Goal: Task Accomplishment & Management: Manage account settings

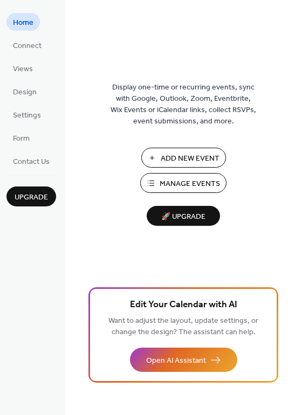
click at [162, 181] on span "Manage Events" at bounding box center [189, 183] width 60 height 11
click at [23, 72] on span "Views" at bounding box center [23, 69] width 20 height 11
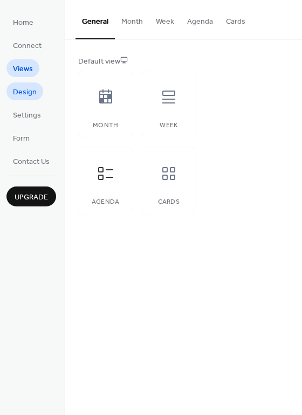
click at [24, 92] on span "Design" at bounding box center [25, 92] width 24 height 11
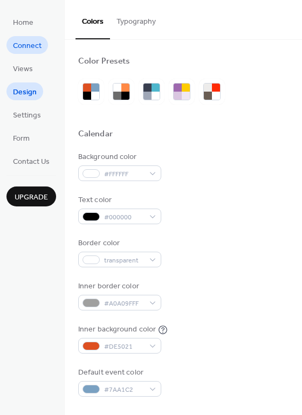
click at [30, 43] on span "Connect" at bounding box center [27, 45] width 29 height 11
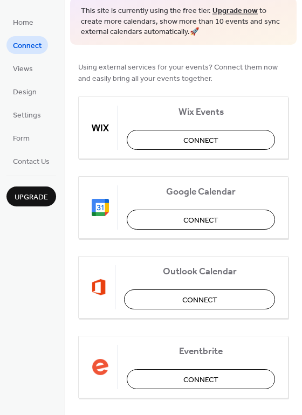
scroll to position [54, 0]
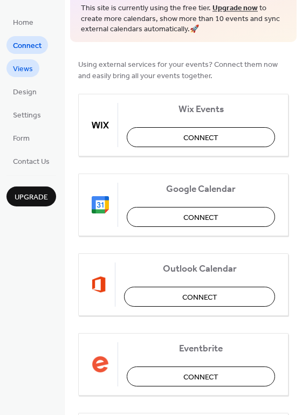
click at [22, 65] on span "Views" at bounding box center [23, 69] width 20 height 11
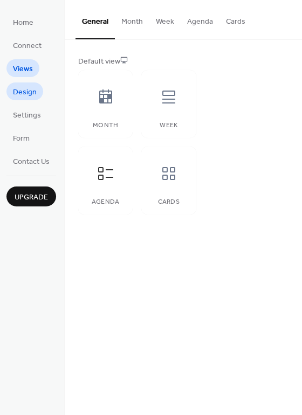
click at [22, 94] on span "Design" at bounding box center [25, 92] width 24 height 11
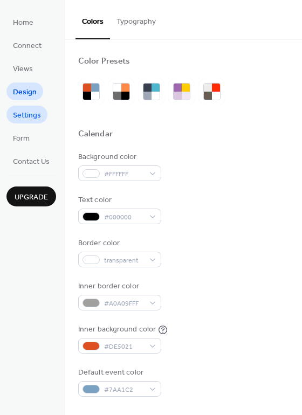
click at [18, 111] on span "Settings" at bounding box center [27, 115] width 28 height 11
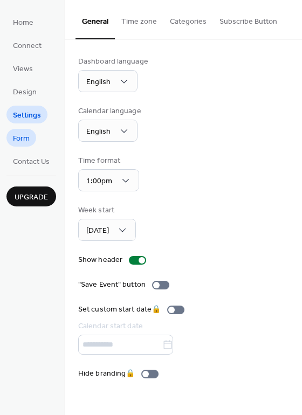
click at [20, 142] on span "Form" at bounding box center [21, 138] width 17 height 11
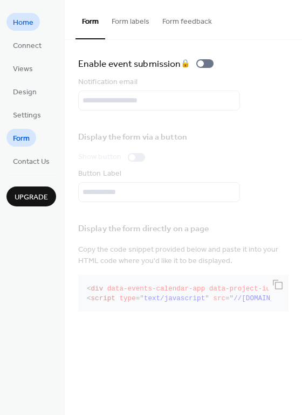
click at [27, 22] on span "Home" at bounding box center [23, 22] width 20 height 11
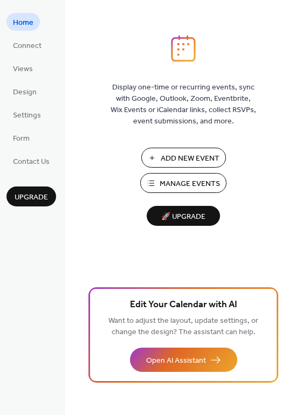
click at [159, 181] on button "Manage Events" at bounding box center [183, 183] width 86 height 20
click at [20, 43] on span "Connect" at bounding box center [27, 45] width 29 height 11
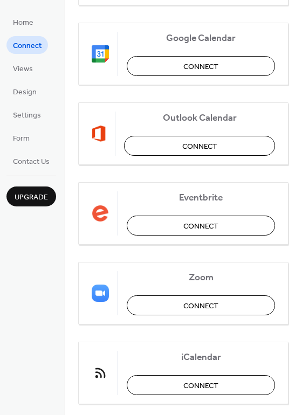
scroll to position [226, 0]
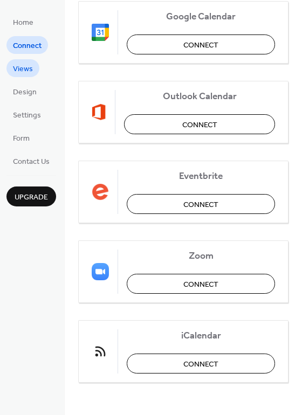
click at [20, 64] on span "Views" at bounding box center [23, 69] width 20 height 11
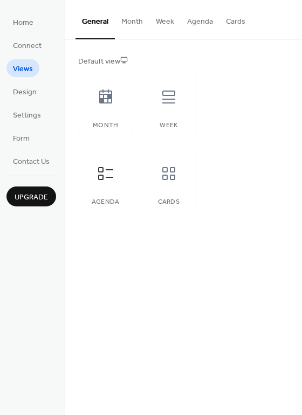
click at [121, 22] on button "Month" at bounding box center [132, 19] width 34 height 38
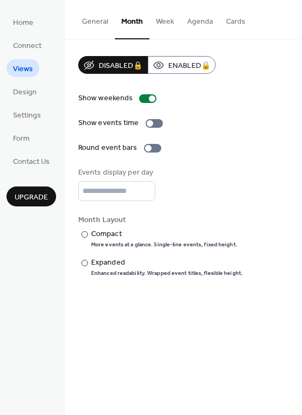
click at [88, 19] on button "General" at bounding box center [94, 19] width 39 height 38
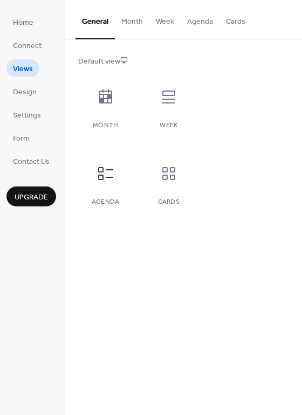
click at [200, 21] on button "Agenda" at bounding box center [199, 19] width 39 height 38
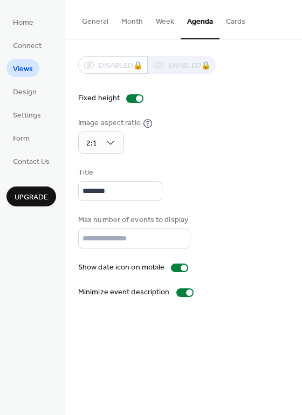
click at [91, 19] on button "General" at bounding box center [94, 19] width 39 height 38
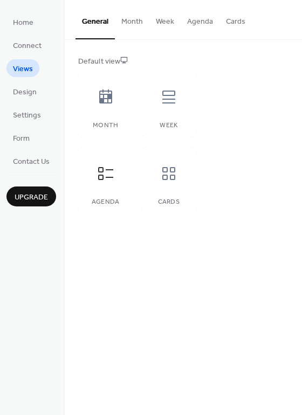
click at [204, 19] on button "Agenda" at bounding box center [199, 19] width 39 height 38
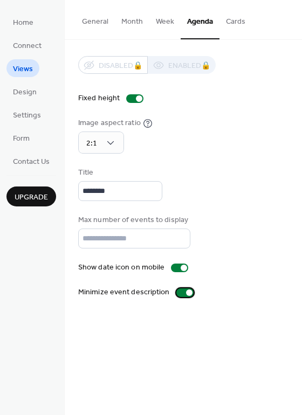
click at [177, 292] on div at bounding box center [184, 292] width 17 height 9
click at [24, 115] on span "Settings" at bounding box center [27, 115] width 28 height 11
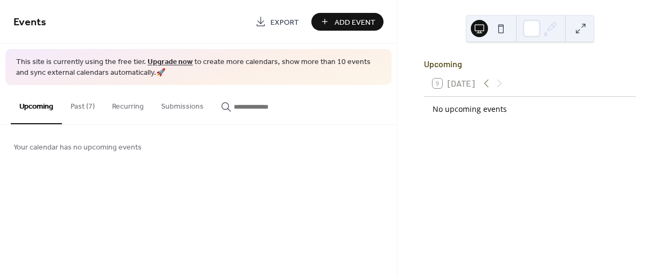
click at [76, 106] on button "Past (7)" at bounding box center [82, 104] width 41 height 38
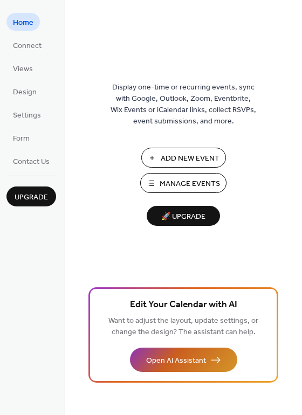
click at [183, 358] on span "Open AI Assistant" at bounding box center [176, 360] width 60 height 11
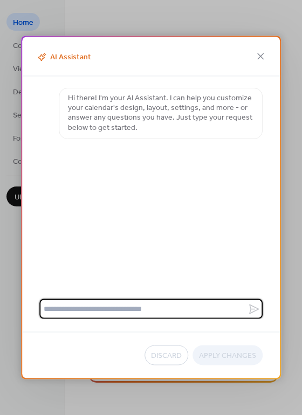
click at [128, 307] on textarea at bounding box center [143, 309] width 208 height 20
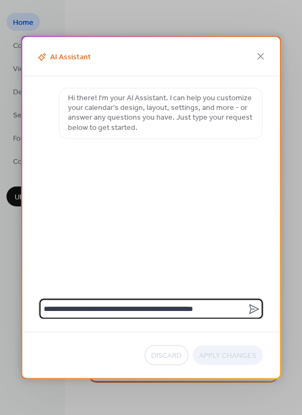
type textarea "**********"
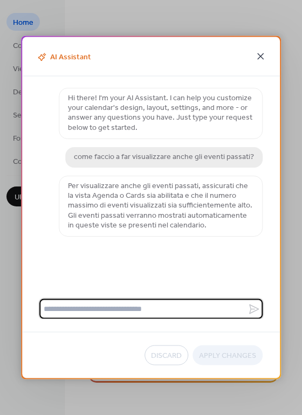
click at [260, 60] on icon at bounding box center [260, 56] width 13 height 13
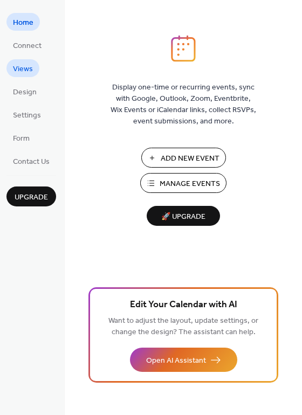
click at [24, 70] on span "Views" at bounding box center [23, 69] width 20 height 11
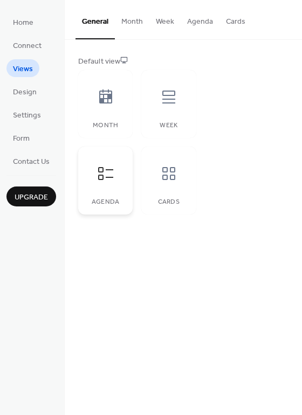
click at [101, 170] on icon at bounding box center [105, 173] width 17 height 17
click at [200, 23] on button "Agenda" at bounding box center [199, 19] width 39 height 38
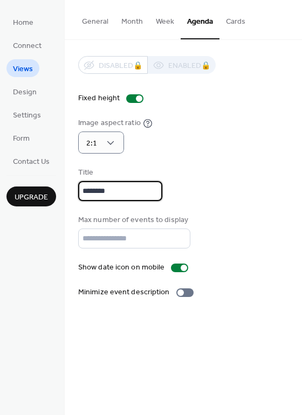
click at [120, 190] on input "********" at bounding box center [120, 191] width 84 height 20
click at [146, 157] on div "Disabled 🔒 Enabled 🔒 Fixed height Image aspect ratio 2:1 Title ******** Max num…" at bounding box center [183, 177] width 210 height 242
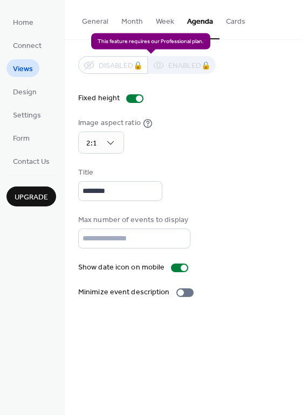
click at [175, 66] on div "Disabled 🔒 Enabled 🔒" at bounding box center [146, 65] width 137 height 18
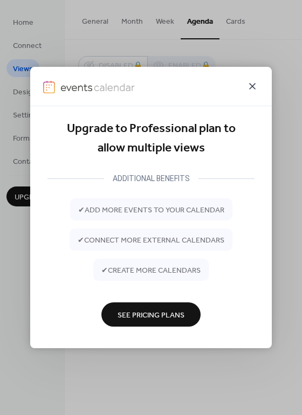
click at [253, 85] on icon at bounding box center [252, 86] width 13 height 13
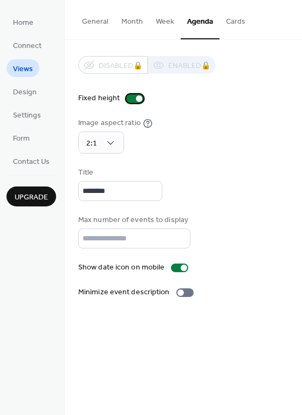
click at [126, 99] on div at bounding box center [134, 98] width 17 height 9
click at [139, 97] on div at bounding box center [134, 98] width 17 height 9
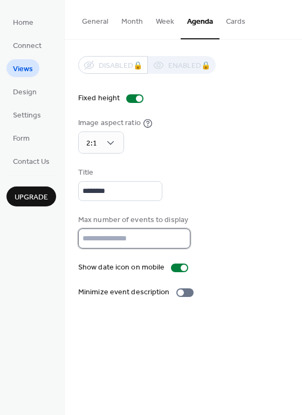
click at [136, 241] on input "**" at bounding box center [134, 238] width 112 height 20
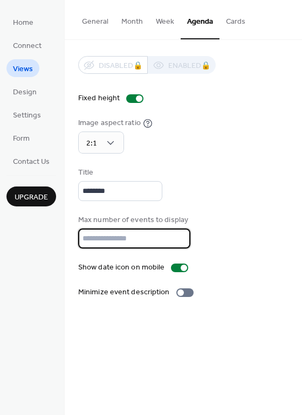
type input "*"
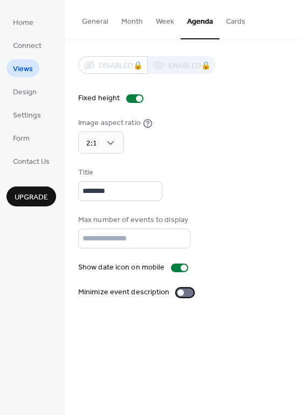
click at [187, 293] on div at bounding box center [184, 292] width 17 height 9
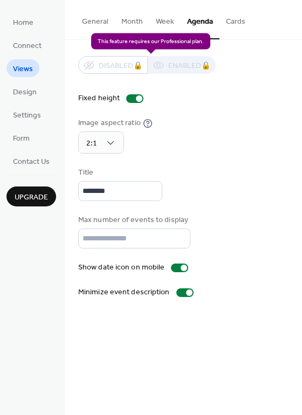
click at [138, 67] on div "Disabled 🔒 Enabled 🔒" at bounding box center [146, 65] width 137 height 18
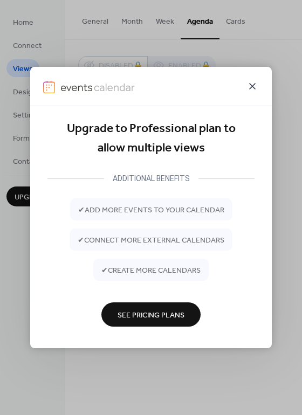
click at [249, 88] on icon at bounding box center [252, 86] width 13 height 13
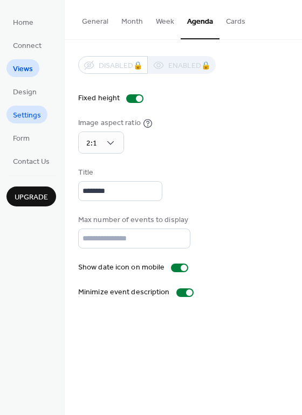
click at [23, 113] on span "Settings" at bounding box center [27, 115] width 28 height 11
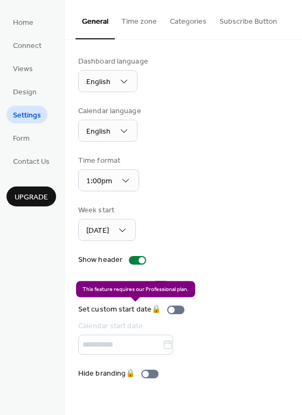
click at [183, 310] on div "Set custom start date 🔒 Calendar start date" at bounding box center [133, 329] width 110 height 51
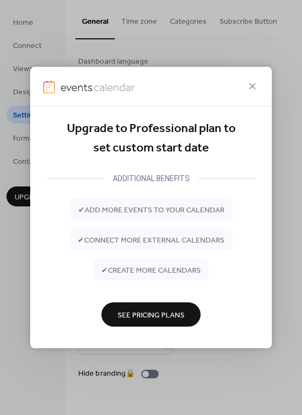
click at [190, 360] on div "Upgrade to Professional plan to set custom start date ADDITIONAL BENEFITS ✔ add…" at bounding box center [151, 207] width 302 height 415
click at [248, 86] on icon at bounding box center [252, 86] width 13 height 13
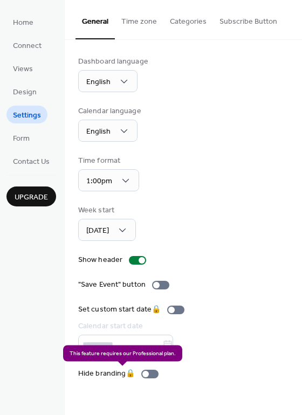
click at [156, 372] on div "Hide branding 🔒" at bounding box center [120, 373] width 85 height 11
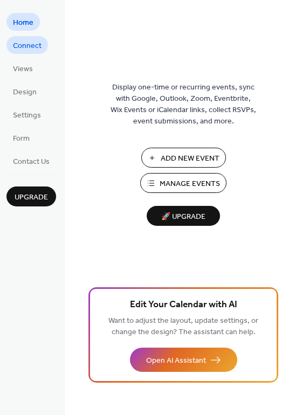
click at [27, 44] on span "Connect" at bounding box center [27, 45] width 29 height 11
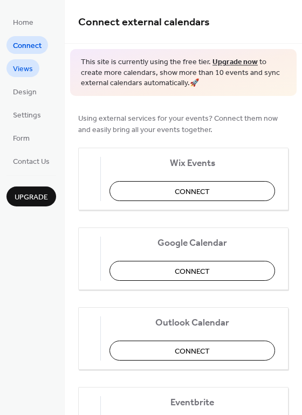
click at [19, 70] on span "Views" at bounding box center [23, 69] width 20 height 11
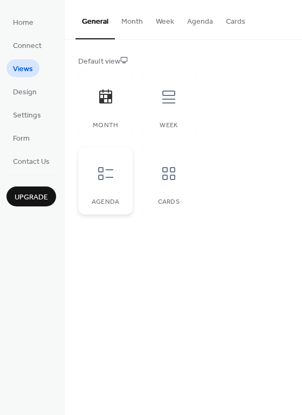
click at [102, 173] on icon at bounding box center [105, 173] width 17 height 17
click at [200, 24] on button "Agenda" at bounding box center [199, 19] width 39 height 38
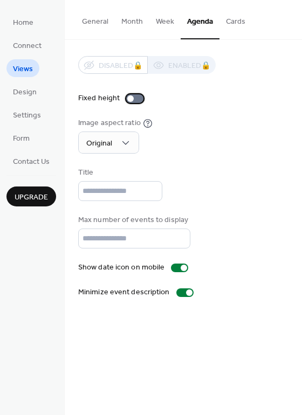
click at [137, 98] on div at bounding box center [134, 98] width 17 height 9
click at [22, 92] on span "Design" at bounding box center [25, 92] width 24 height 11
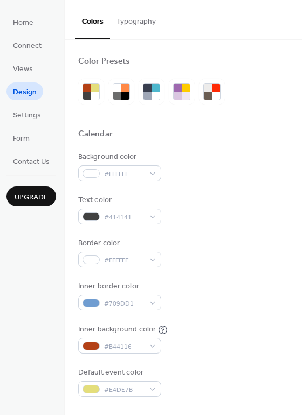
click at [138, 20] on button "Typography" at bounding box center [136, 19] width 52 height 38
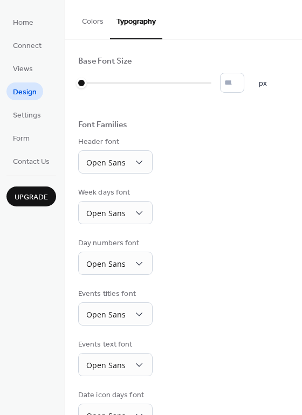
click at [94, 22] on button "Colors" at bounding box center [92, 19] width 34 height 38
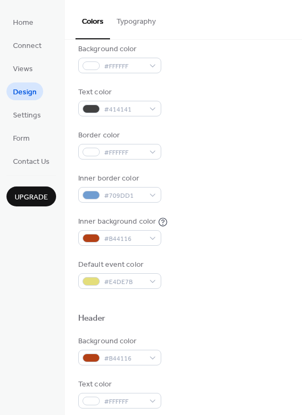
scroll to position [162, 0]
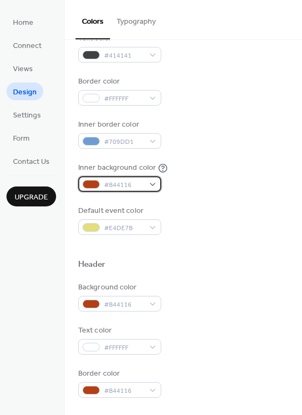
click at [154, 183] on div "#B44116" at bounding box center [119, 184] width 83 height 16
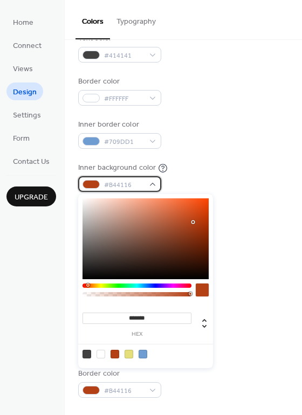
click at [88, 184] on div at bounding box center [90, 184] width 17 height 9
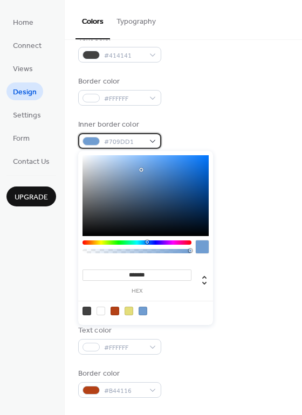
click at [153, 141] on div "#709DD1" at bounding box center [119, 141] width 83 height 16
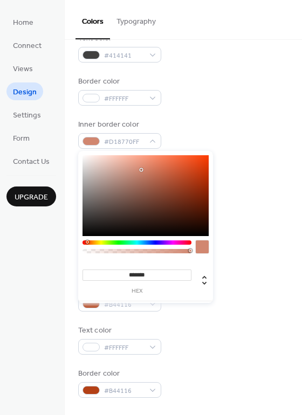
click at [87, 241] on div at bounding box center [136, 242] width 109 height 4
click at [197, 174] on div at bounding box center [145, 195] width 126 height 81
click at [202, 180] on div at bounding box center [145, 195] width 126 height 81
click at [200, 168] on div at bounding box center [145, 195] width 126 height 81
click at [192, 172] on div at bounding box center [145, 195] width 126 height 81
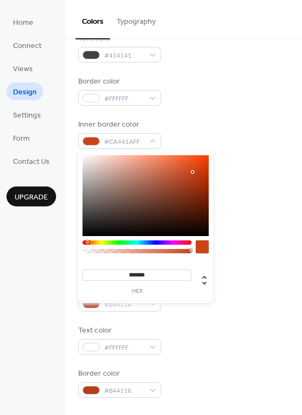
type input "***"
click at [178, 250] on div at bounding box center [137, 251] width 106 height 4
click at [237, 162] on div "Background color #FFFFFF Text color #414141 Border color #FFFFFF Inner border c…" at bounding box center [183, 112] width 210 height 245
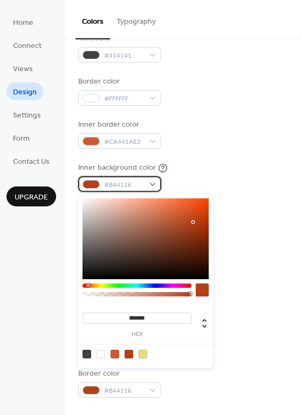
click at [90, 187] on div at bounding box center [90, 184] width 17 height 9
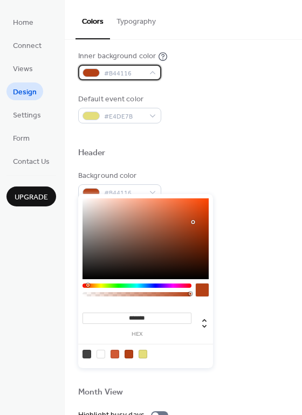
scroll to position [323, 0]
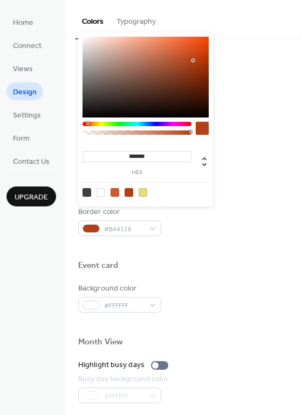
click at [83, 40] on div at bounding box center [145, 77] width 126 height 81
click at [81, 38] on div "******* hex" at bounding box center [145, 119] width 135 height 174
click at [99, 192] on div at bounding box center [100, 192] width 9 height 9
type input "*******"
click at [262, 115] on div at bounding box center [183, 115] width 210 height 9
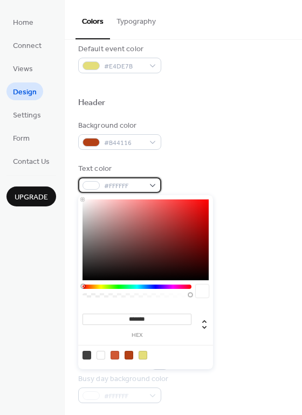
click at [92, 187] on div at bounding box center [90, 185] width 17 height 9
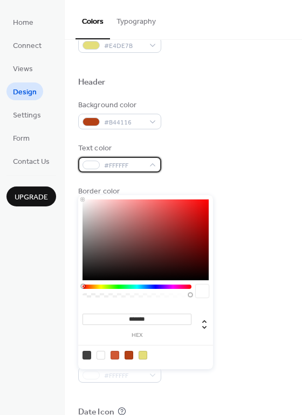
scroll to position [377, 0]
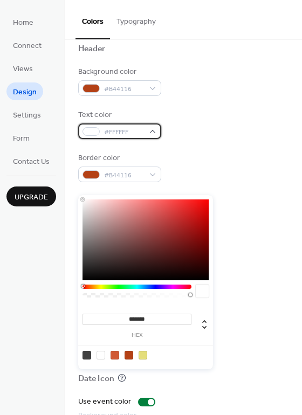
click at [153, 130] on div "#FFFFFF" at bounding box center [119, 131] width 83 height 16
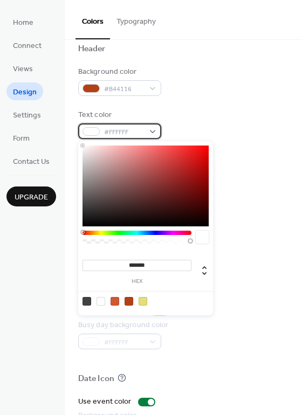
click at [92, 129] on div at bounding box center [90, 131] width 17 height 9
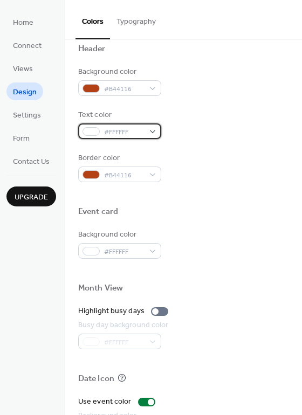
click at [92, 129] on div at bounding box center [90, 131] width 17 height 9
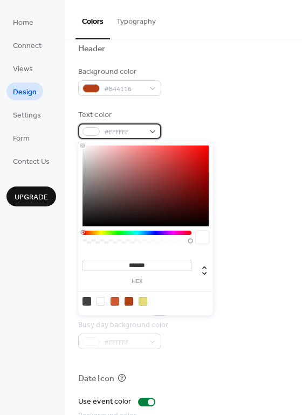
click at [92, 129] on div at bounding box center [90, 131] width 17 height 9
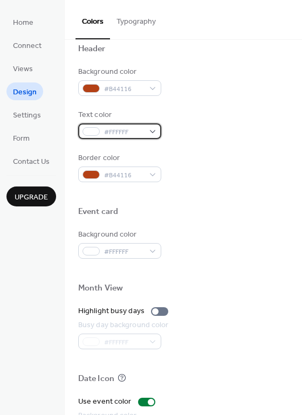
click at [92, 129] on div at bounding box center [90, 131] width 17 height 9
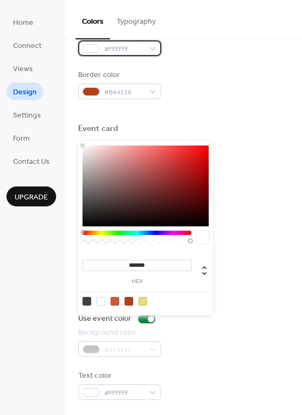
scroll to position [461, 0]
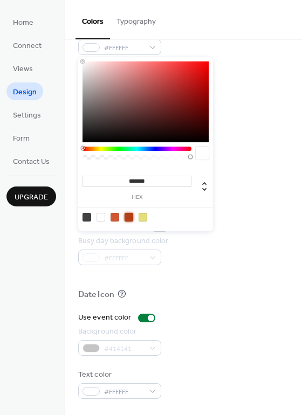
click at [127, 214] on div at bounding box center [128, 217] width 9 height 9
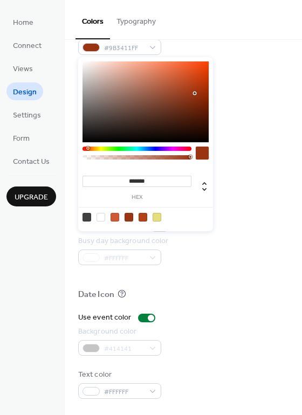
type input "*******"
drag, startPoint x: 191, startPoint y: 82, endPoint x: 194, endPoint y: 93, distance: 11.2
click at [194, 93] on div at bounding box center [145, 101] width 126 height 81
click at [229, 53] on div "Text color #9B3411FF" at bounding box center [183, 40] width 210 height 30
click at [90, 48] on div at bounding box center [90, 47] width 17 height 9
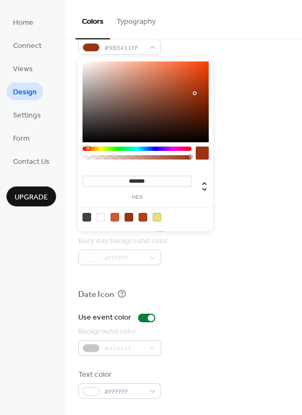
click at [101, 217] on div at bounding box center [100, 217] width 9 height 9
click at [202, 93] on div at bounding box center [145, 101] width 126 height 81
click at [190, 89] on div at bounding box center [145, 101] width 126 height 81
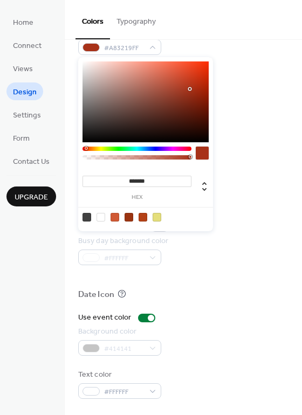
click at [86, 149] on div at bounding box center [86, 147] width 3 height 3
click at [207, 84] on div at bounding box center [145, 101] width 126 height 81
click at [196, 88] on div at bounding box center [145, 101] width 126 height 81
type input "*******"
click at [239, 105] on div at bounding box center [183, 110] width 210 height 24
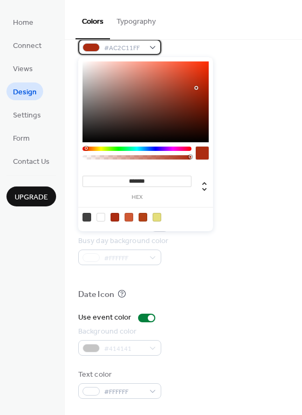
click at [102, 51] on div "#AC2C11FF" at bounding box center [119, 47] width 83 height 16
click at [102, 214] on div at bounding box center [100, 217] width 9 height 9
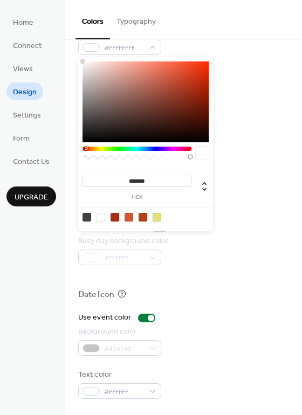
type input "*******"
click at [200, 89] on div at bounding box center [145, 101] width 126 height 81
click at [204, 149] on div at bounding box center [201, 152] width 13 height 13
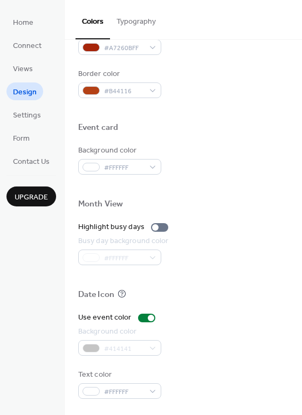
click at [259, 99] on div at bounding box center [183, 110] width 210 height 24
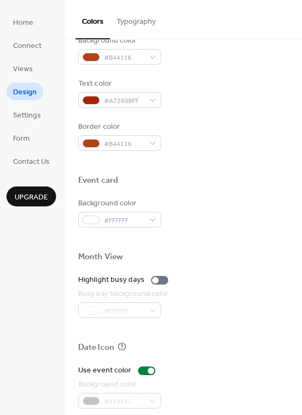
scroll to position [407, 0]
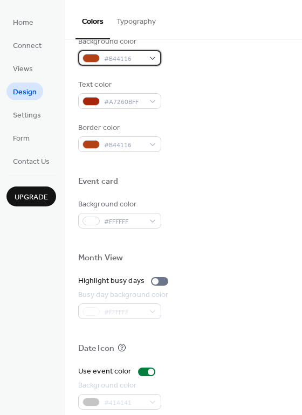
click at [94, 58] on div at bounding box center [90, 58] width 17 height 9
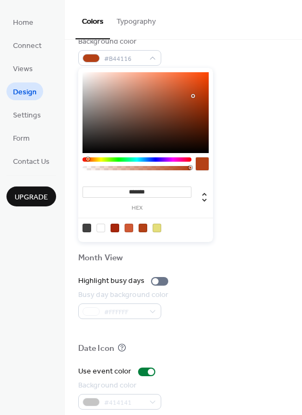
click at [99, 227] on div at bounding box center [100, 227] width 9 height 9
type input "*******"
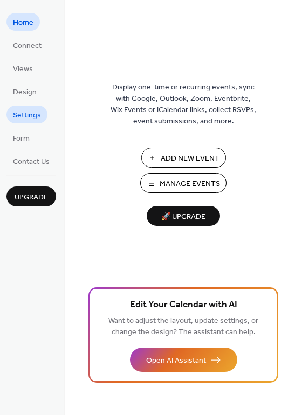
click at [19, 115] on span "Settings" at bounding box center [27, 115] width 28 height 11
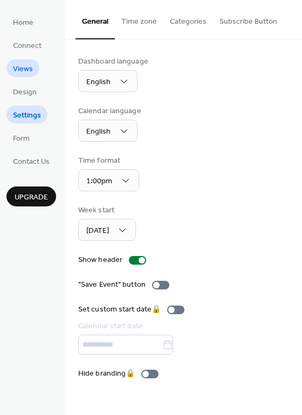
click at [20, 68] on span "Views" at bounding box center [23, 69] width 20 height 11
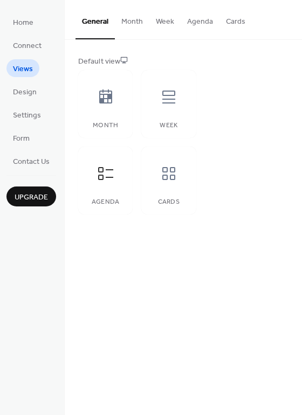
click at [206, 16] on button "Agenda" at bounding box center [199, 19] width 39 height 38
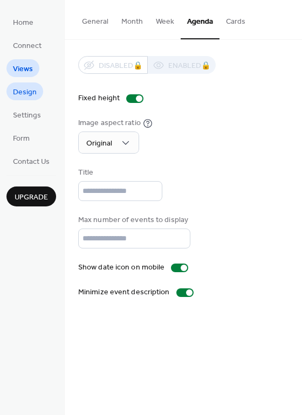
click at [27, 93] on span "Design" at bounding box center [25, 92] width 24 height 11
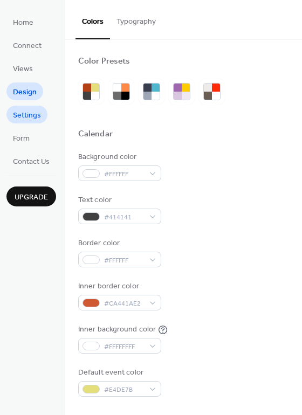
click at [31, 118] on span "Settings" at bounding box center [27, 115] width 28 height 11
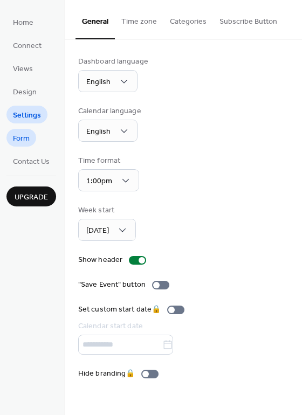
click at [23, 137] on span "Form" at bounding box center [21, 138] width 17 height 11
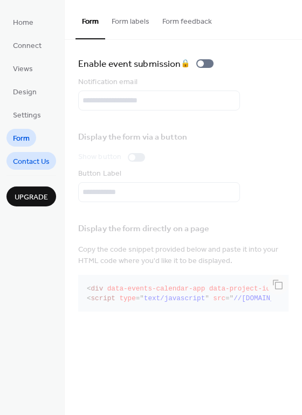
click at [26, 163] on span "Contact Us" at bounding box center [31, 161] width 37 height 11
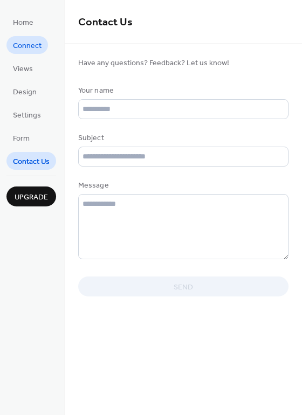
click at [33, 43] on span "Connect" at bounding box center [27, 45] width 29 height 11
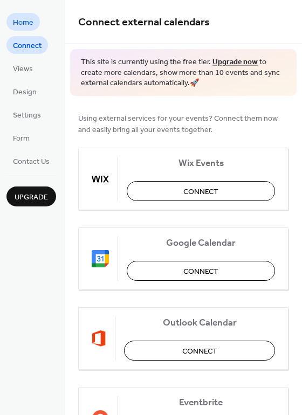
click at [17, 18] on span "Home" at bounding box center [23, 22] width 20 height 11
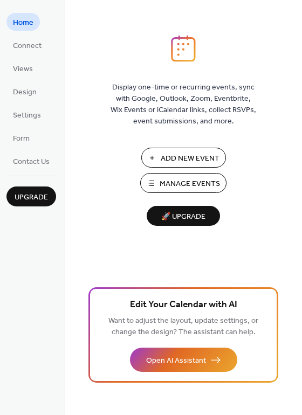
click at [162, 179] on span "Manage Events" at bounding box center [189, 183] width 60 height 11
click at [186, 184] on span "Manage Events" at bounding box center [189, 183] width 60 height 11
click at [22, 67] on span "Views" at bounding box center [23, 69] width 20 height 11
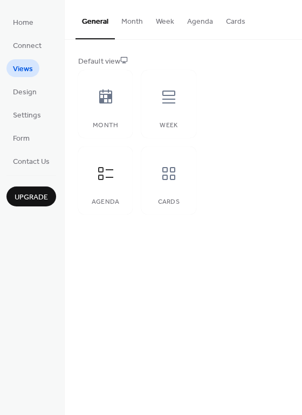
click at [206, 21] on button "Agenda" at bounding box center [199, 19] width 39 height 38
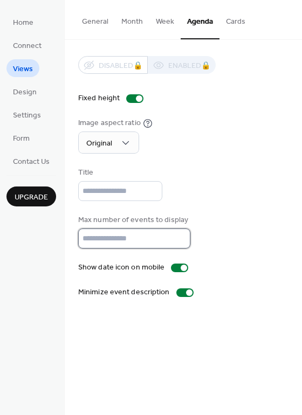
click at [178, 241] on input "**" at bounding box center [134, 238] width 112 height 20
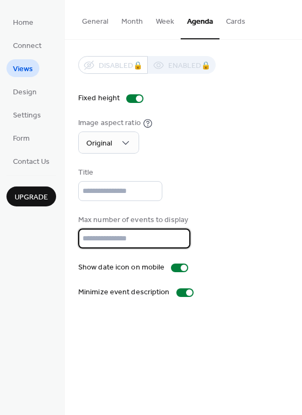
click at [178, 241] on input "**" at bounding box center [134, 238] width 112 height 20
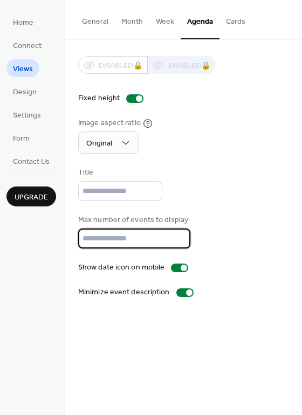
click at [178, 241] on input "**" at bounding box center [134, 238] width 112 height 20
click at [178, 241] on input "*" at bounding box center [134, 238] width 112 height 20
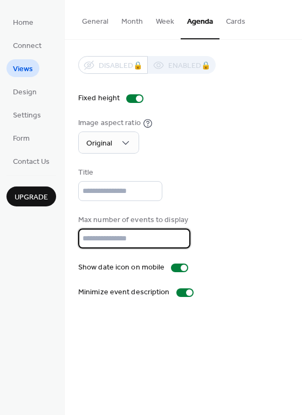
click at [178, 241] on input "*" at bounding box center [134, 238] width 112 height 20
type input "*"
click at [178, 241] on input "*" at bounding box center [134, 238] width 112 height 20
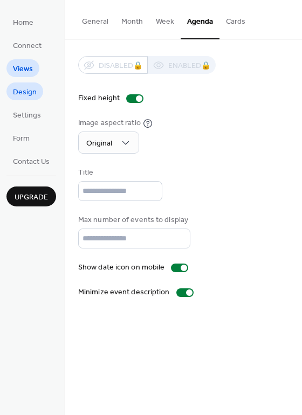
click at [26, 83] on link "Design" at bounding box center [24, 91] width 37 height 18
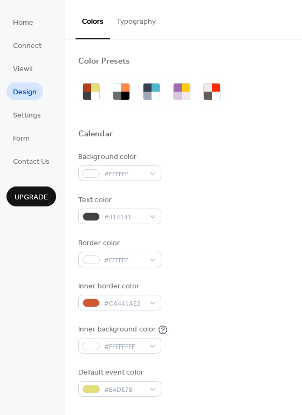
click at [130, 18] on button "Typography" at bounding box center [136, 19] width 52 height 38
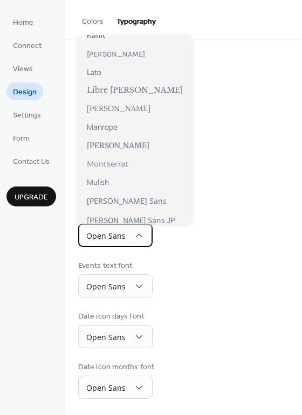
scroll to position [323, 0]
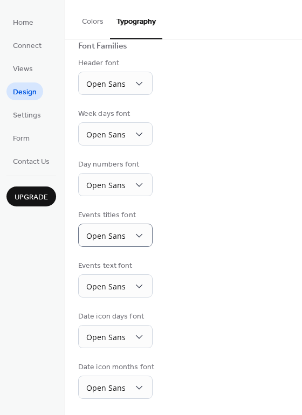
click at [253, 107] on div "Base Font Size * px Font Families Header font Open Sans Week days font Open San…" at bounding box center [183, 187] width 210 height 421
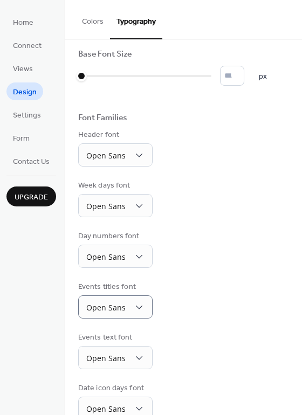
scroll to position [0, 0]
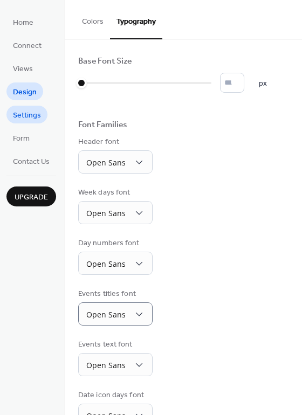
click at [26, 113] on span "Settings" at bounding box center [27, 115] width 28 height 11
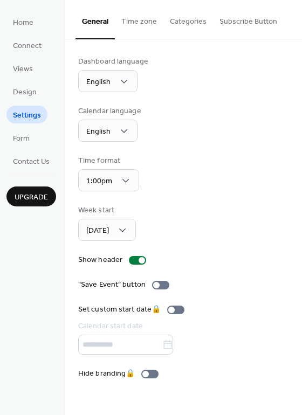
click at [136, 21] on button "Time zone" at bounding box center [139, 19] width 48 height 38
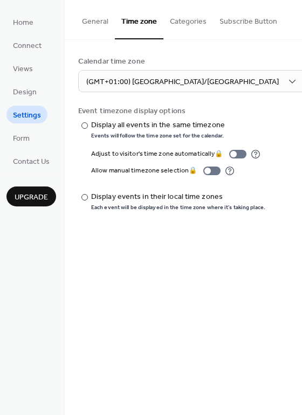
click at [185, 18] on button "Categories" at bounding box center [188, 19] width 50 height 38
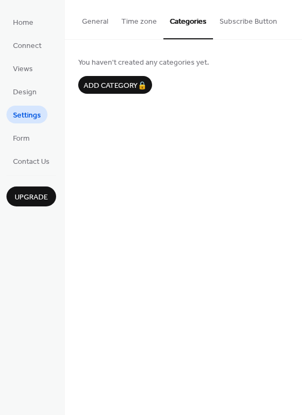
click at [233, 21] on button "Subscribe Button" at bounding box center [248, 19] width 71 height 38
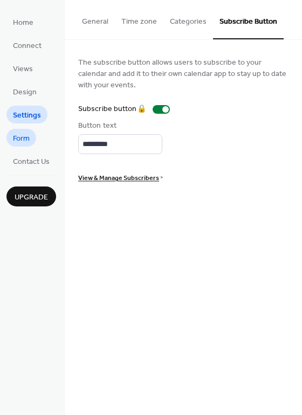
click at [21, 134] on span "Form" at bounding box center [21, 138] width 17 height 11
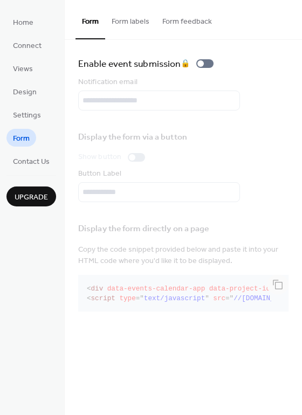
click at [137, 22] on button "Form labels" at bounding box center [130, 19] width 51 height 38
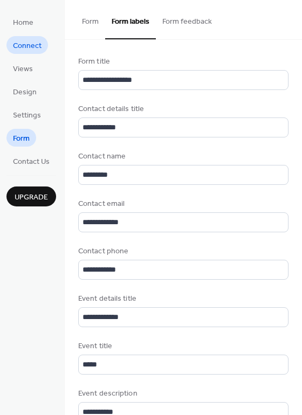
click at [24, 40] on span "Connect" at bounding box center [27, 45] width 29 height 11
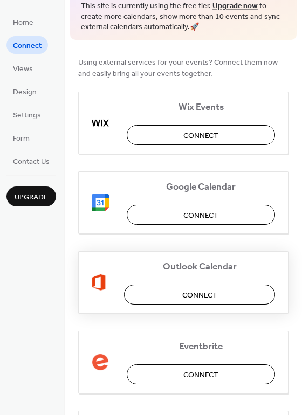
scroll to position [54, 0]
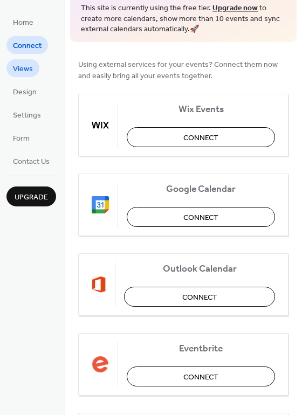
click at [24, 70] on span "Views" at bounding box center [23, 69] width 20 height 11
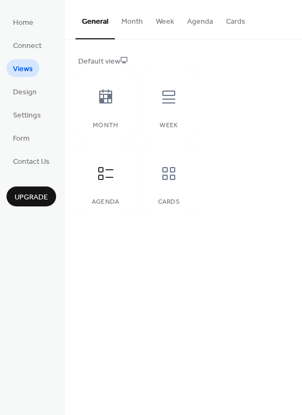
click at [195, 19] on button "Agenda" at bounding box center [199, 19] width 39 height 38
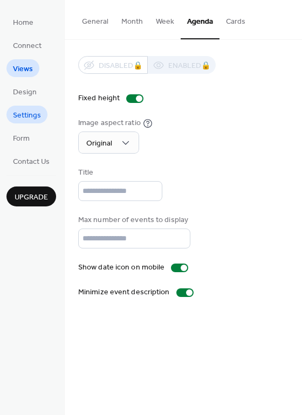
click at [27, 110] on span "Settings" at bounding box center [27, 115] width 28 height 11
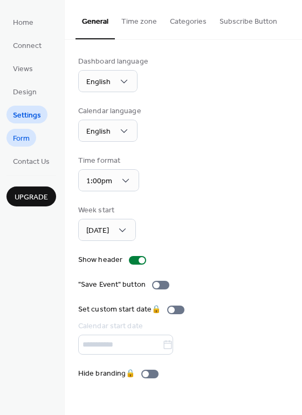
click at [24, 136] on span "Form" at bounding box center [21, 138] width 17 height 11
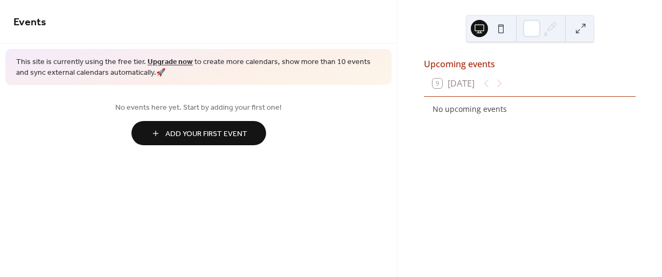
click at [476, 78] on div "9 [DATE]" at bounding box center [530, 84] width 212 height 26
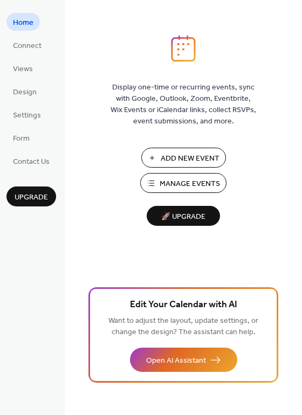
click at [174, 184] on span "Manage Events" at bounding box center [189, 183] width 60 height 11
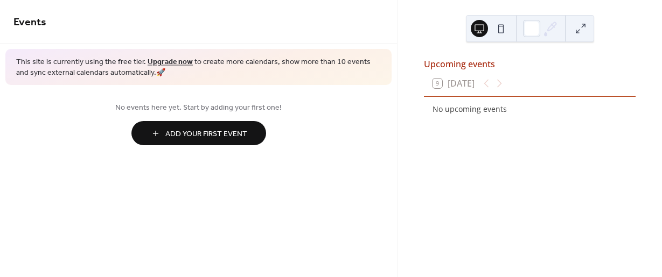
click at [451, 88] on div "9 [DATE]" at bounding box center [453, 84] width 42 height 10
click at [494, 89] on div at bounding box center [493, 83] width 26 height 13
click at [167, 130] on span "Add Your First Event" at bounding box center [206, 134] width 82 height 11
